Goal: Check status: Check status

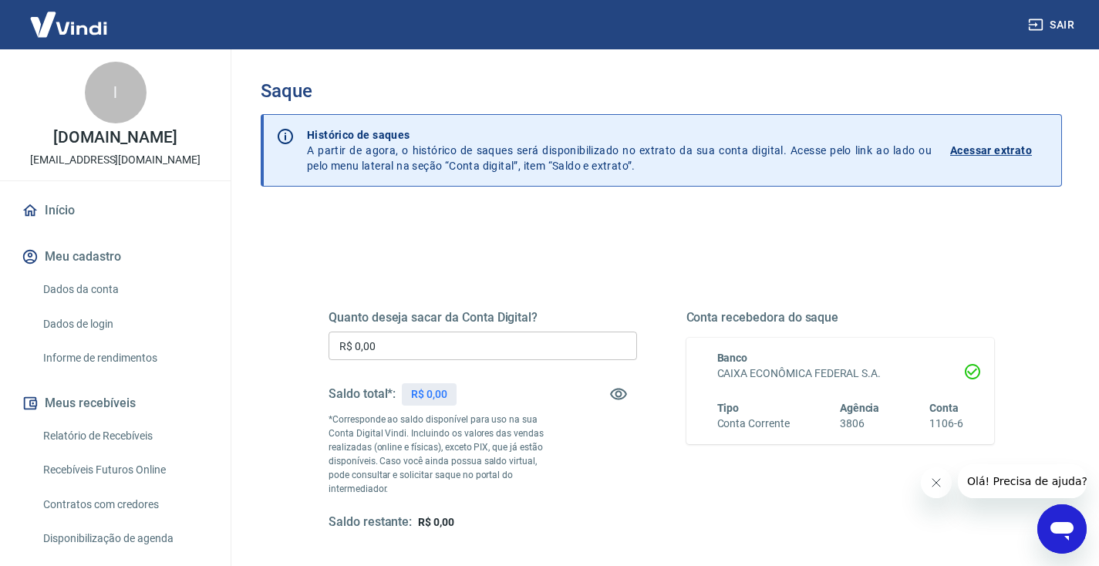
click at [986, 153] on p "Acessar extrato" at bounding box center [991, 150] width 82 height 15
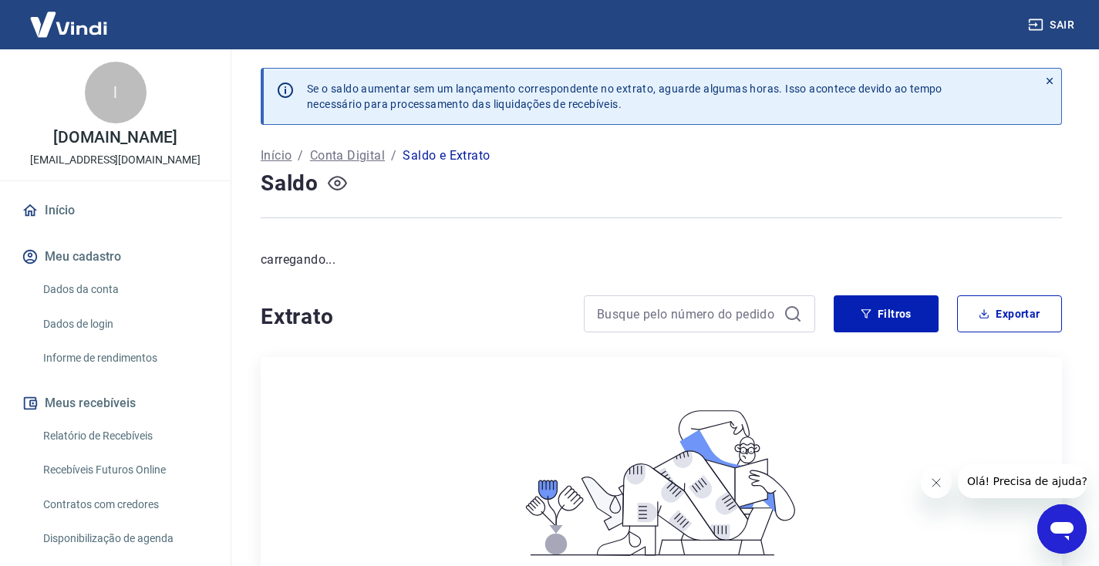
click at [338, 186] on icon "button" at bounding box center [337, 182] width 19 height 19
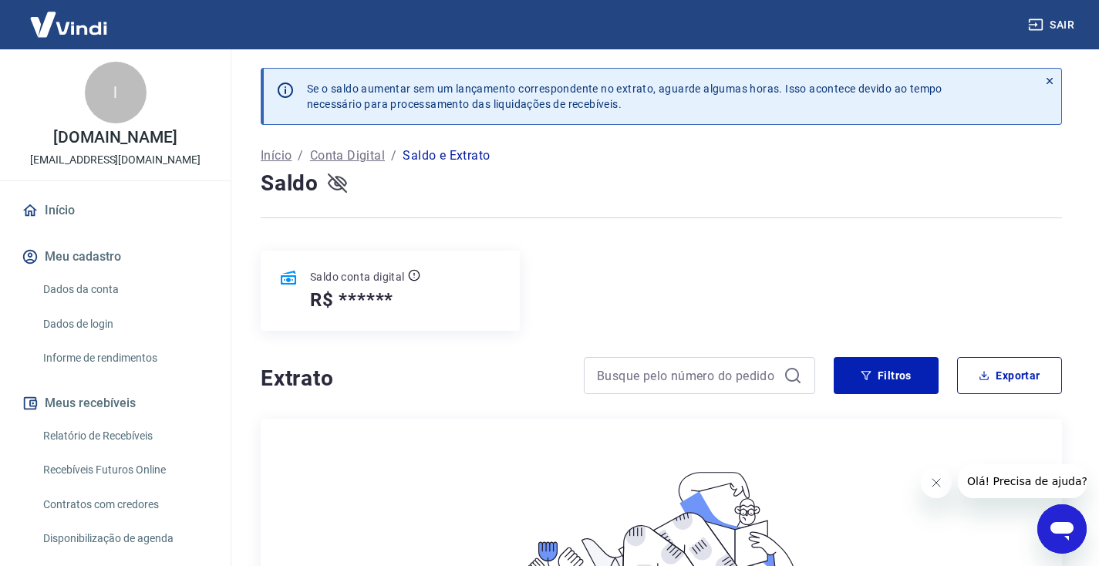
click at [338, 186] on icon "button" at bounding box center [337, 182] width 19 height 19
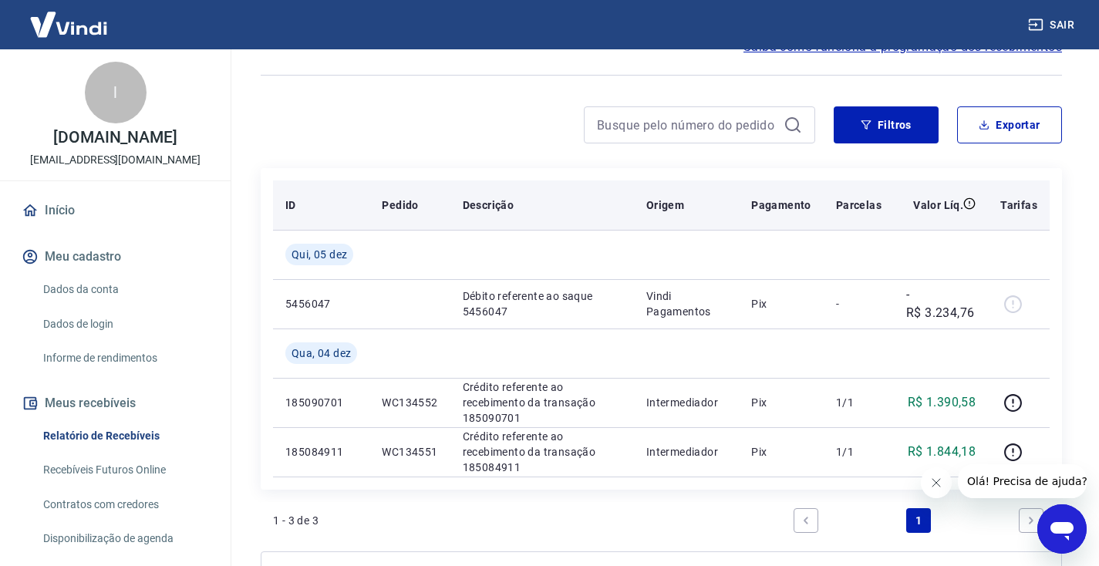
scroll to position [167, 0]
